Goal: Participate in discussion: Engage in conversation with other users on a specific topic

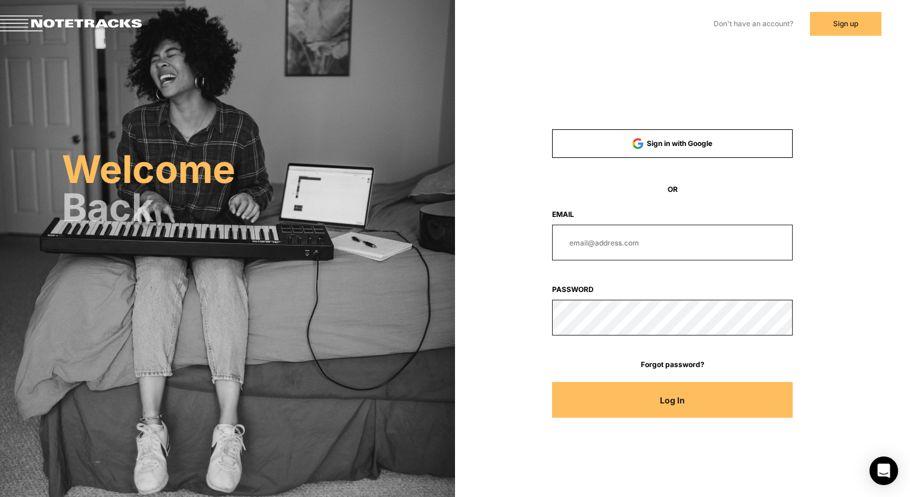
type input "[EMAIL_ADDRESS][DOMAIN_NAME]"
click at [583, 393] on button "Log In" at bounding box center [672, 400] width 241 height 36
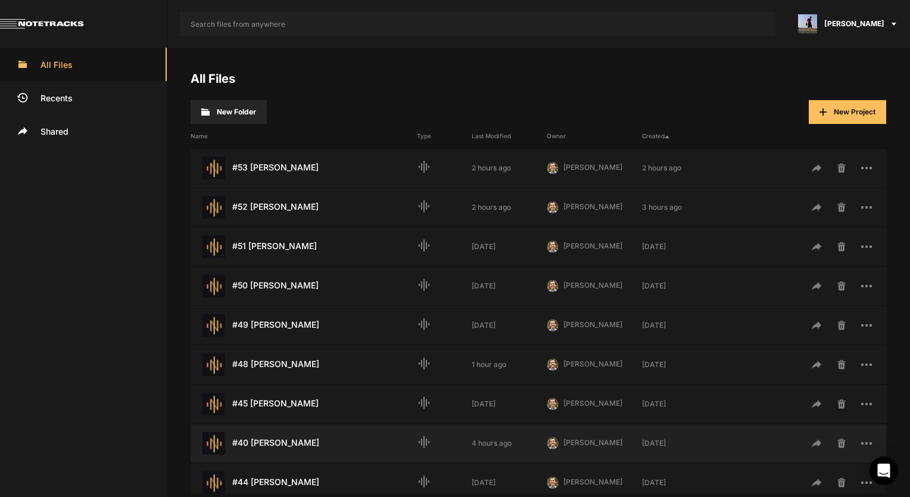
click at [271, 447] on div "#40 [PERSON_NAME] Last Modified: 4 hours ago" at bounding box center [304, 443] width 226 height 23
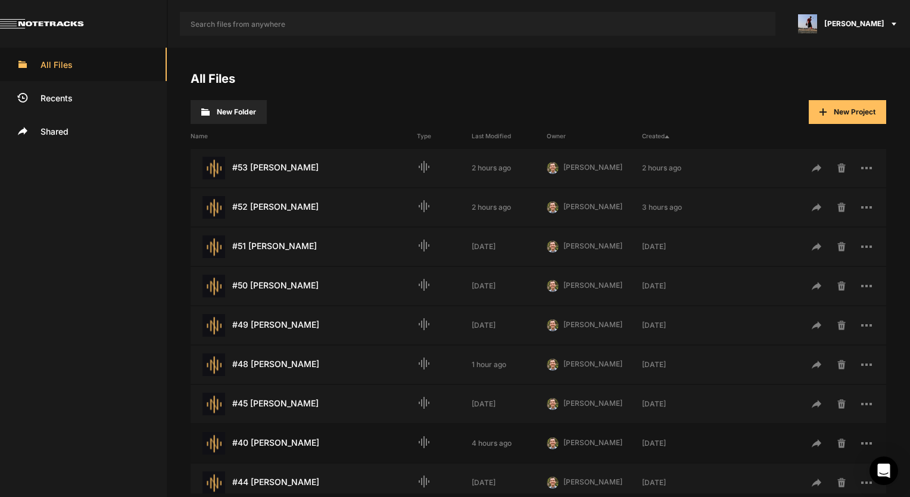
click at [271, 447] on div "#40 [PERSON_NAME] Last Modified: 4 hours ago" at bounding box center [304, 443] width 226 height 23
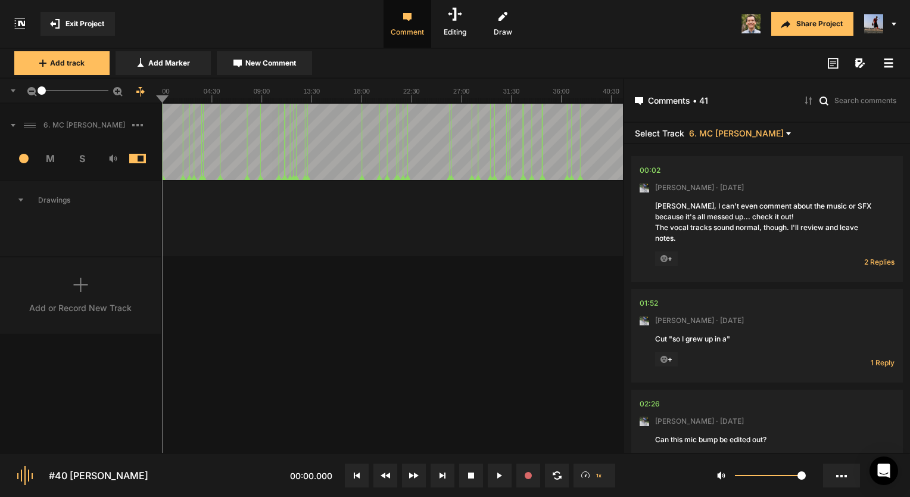
click at [892, 262] on nt-comment-thread "00:02 [PERSON_NAME] · [DATE] [PERSON_NAME], I can't even comment about the musi…" at bounding box center [767, 222] width 272 height 133
click at [877, 263] on span "2 Replies" at bounding box center [879, 262] width 30 height 10
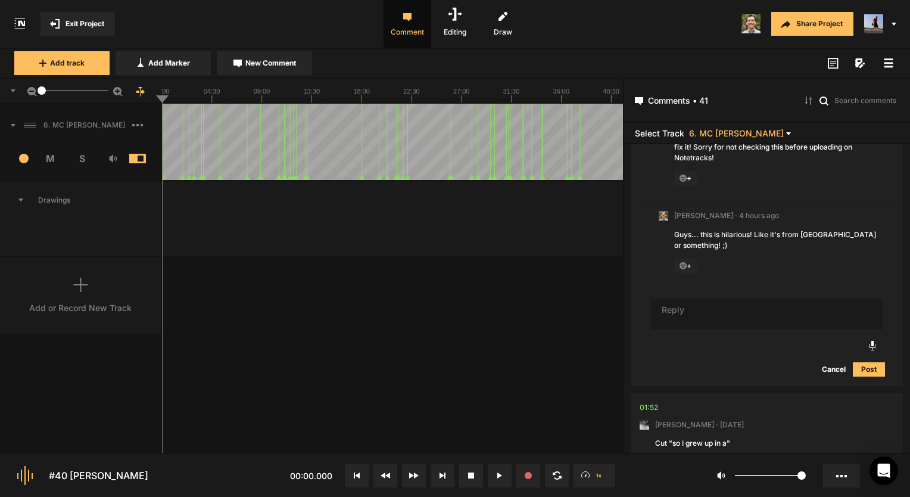
scroll to position [189, 0]
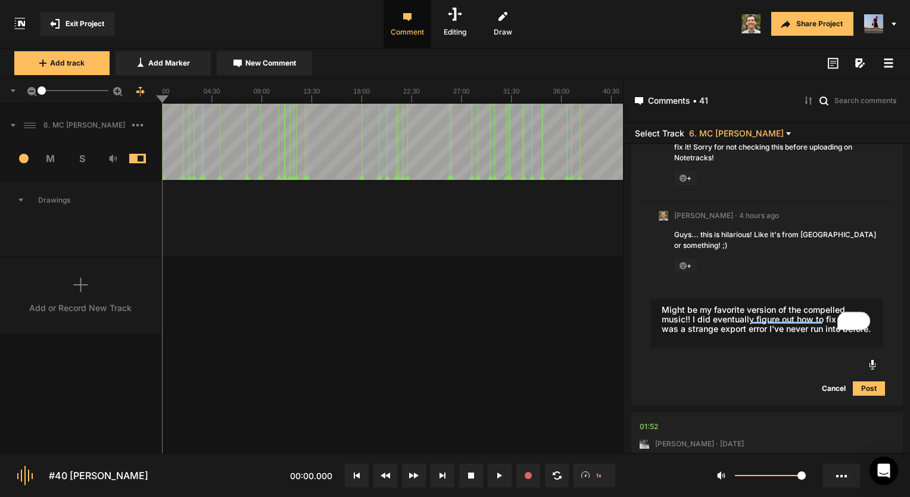
type textarea "Might be my favorite version of the compelled music!! I did eventually figure o…"
click at [870, 381] on button "Post" at bounding box center [869, 388] width 32 height 14
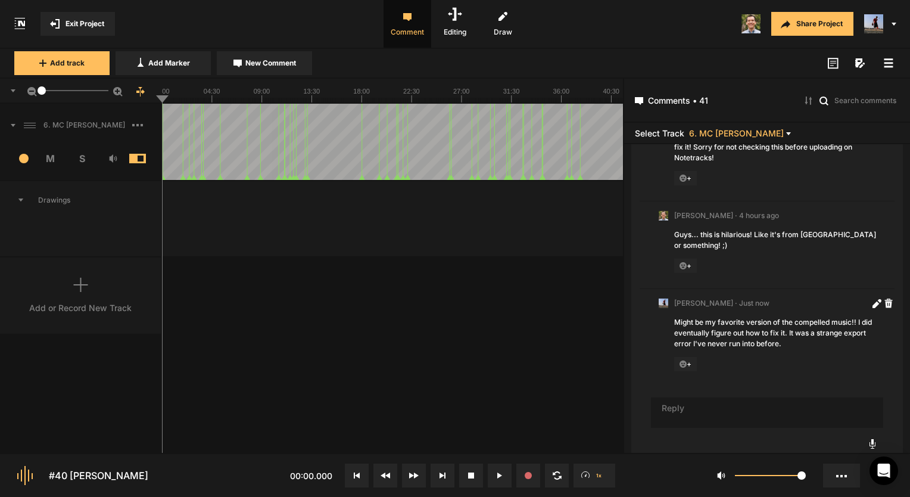
scroll to position [200, 0]
